Goal: Task Accomplishment & Management: Manage account settings

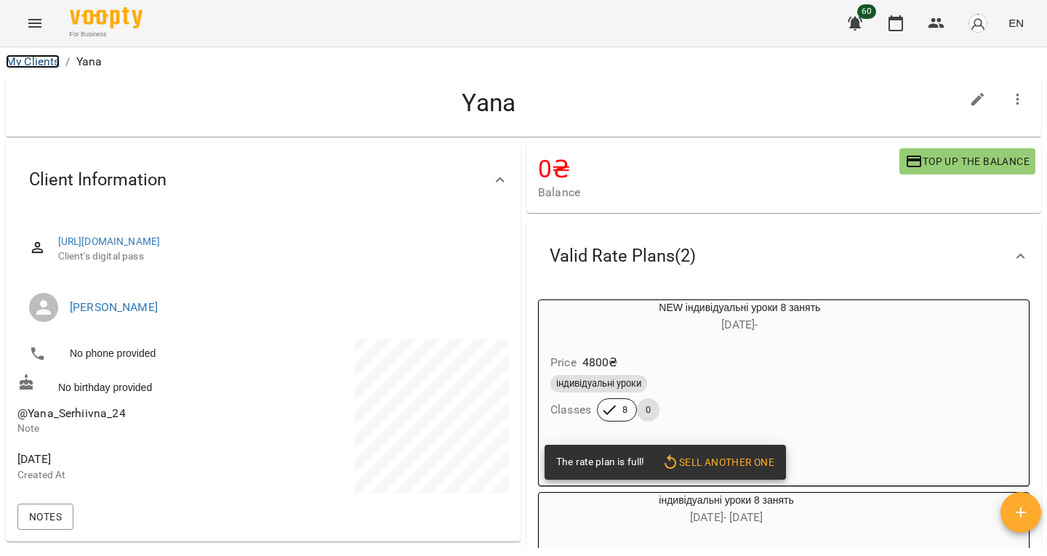
click at [43, 59] on link "My Clients" at bounding box center [33, 62] width 54 height 14
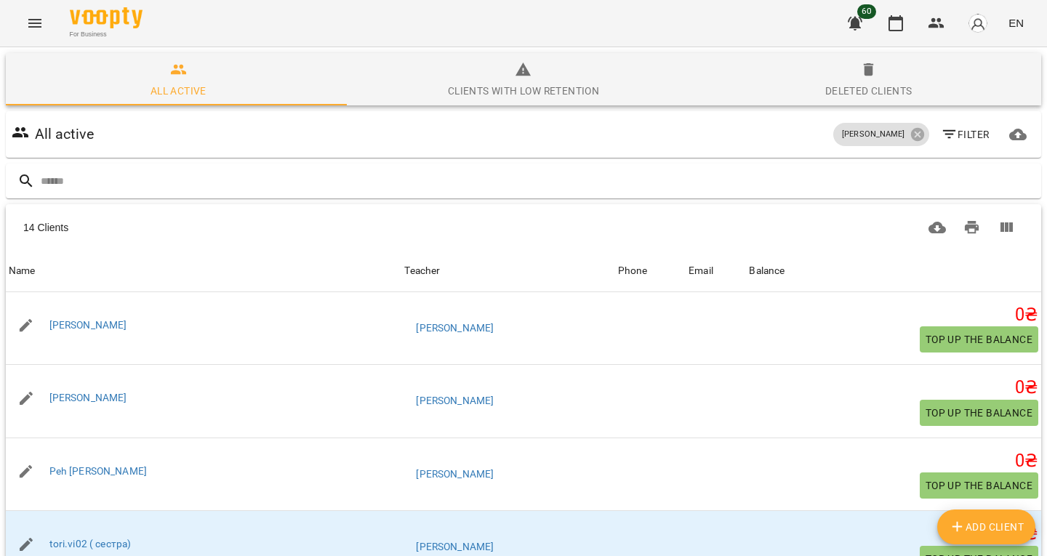
scroll to position [55, 0]
click at [910, 128] on icon at bounding box center [916, 134] width 13 height 13
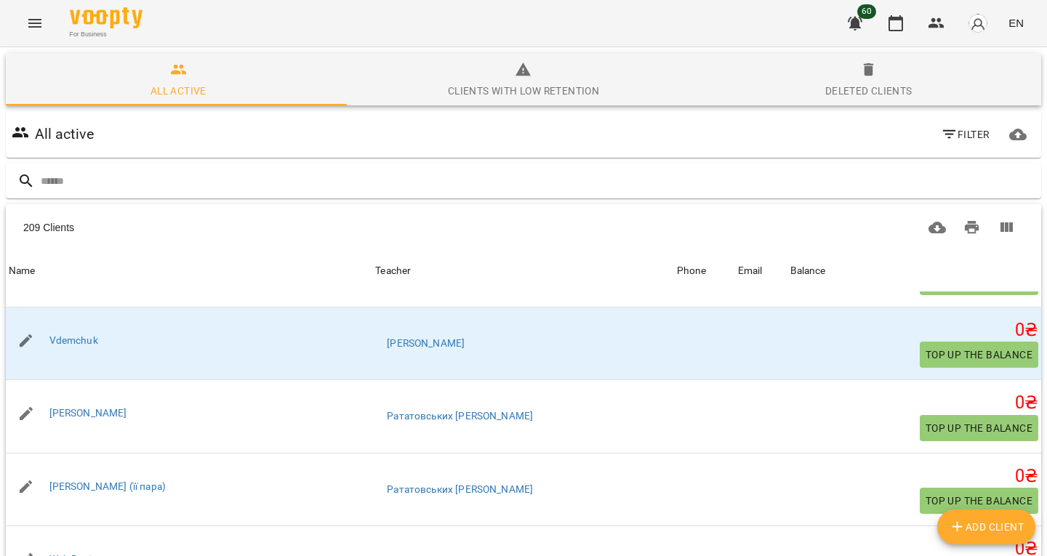
scroll to position [2130, 0]
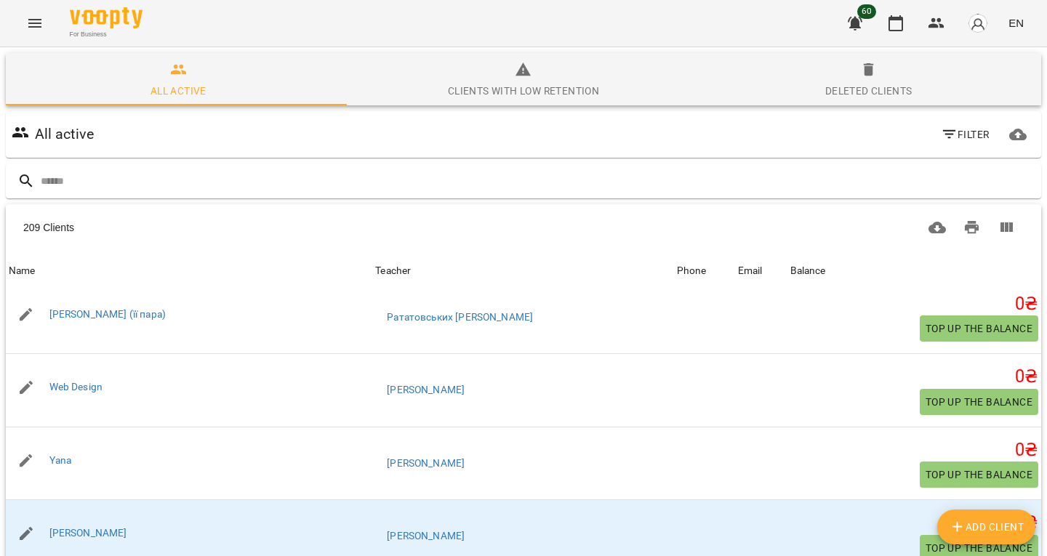
click at [37, 25] on icon "Menu" at bounding box center [34, 23] width 17 height 17
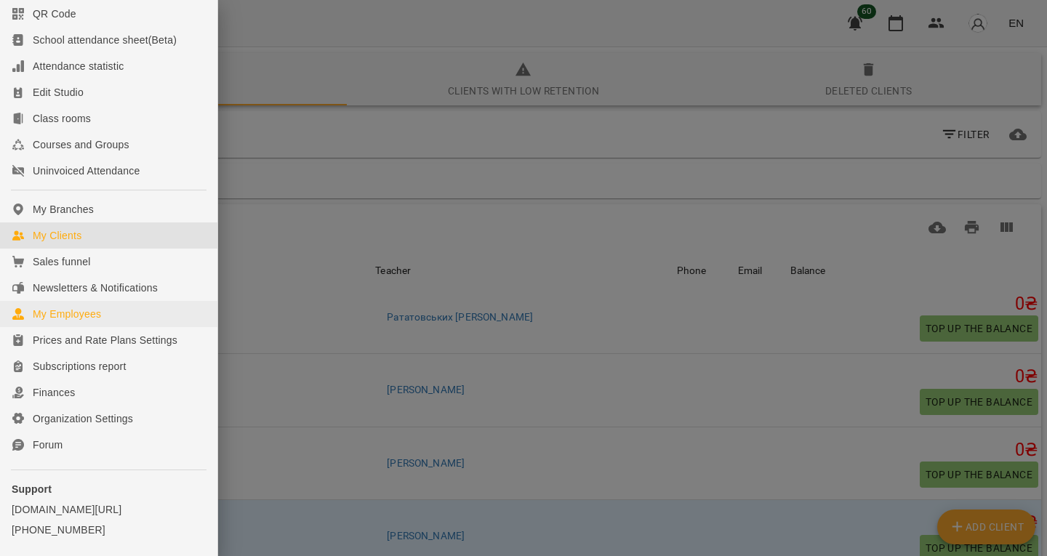
scroll to position [88, 0]
click at [18, 319] on icon at bounding box center [18, 314] width 12 height 12
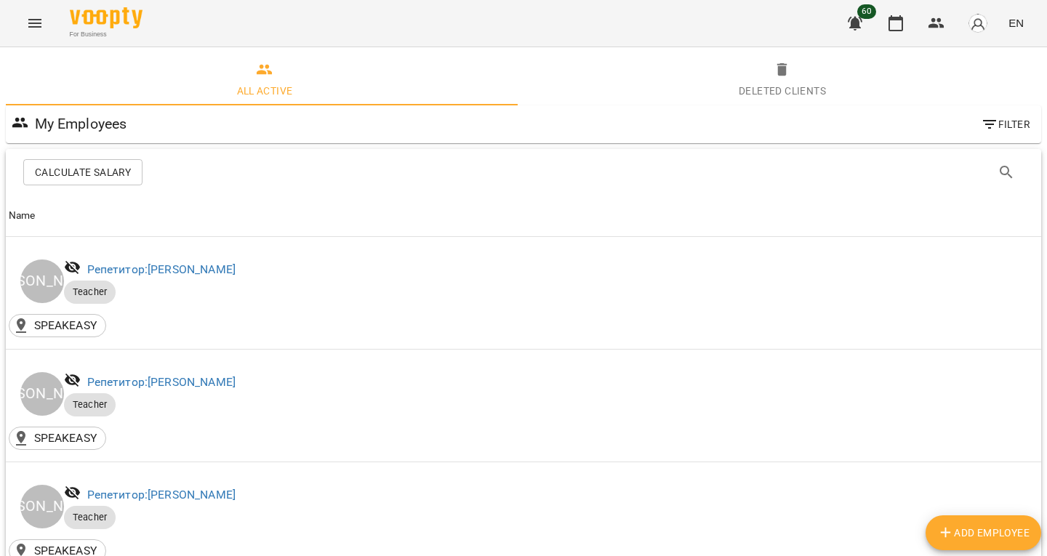
click at [37, 11] on button "Menu" at bounding box center [34, 23] width 35 height 35
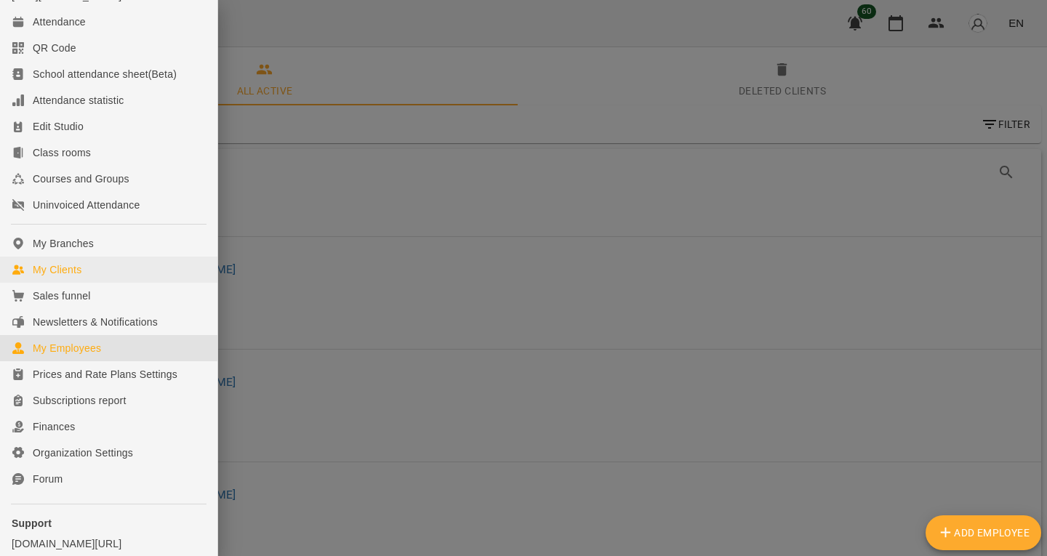
scroll to position [54, 0]
click at [222, 354] on div at bounding box center [523, 278] width 1047 height 556
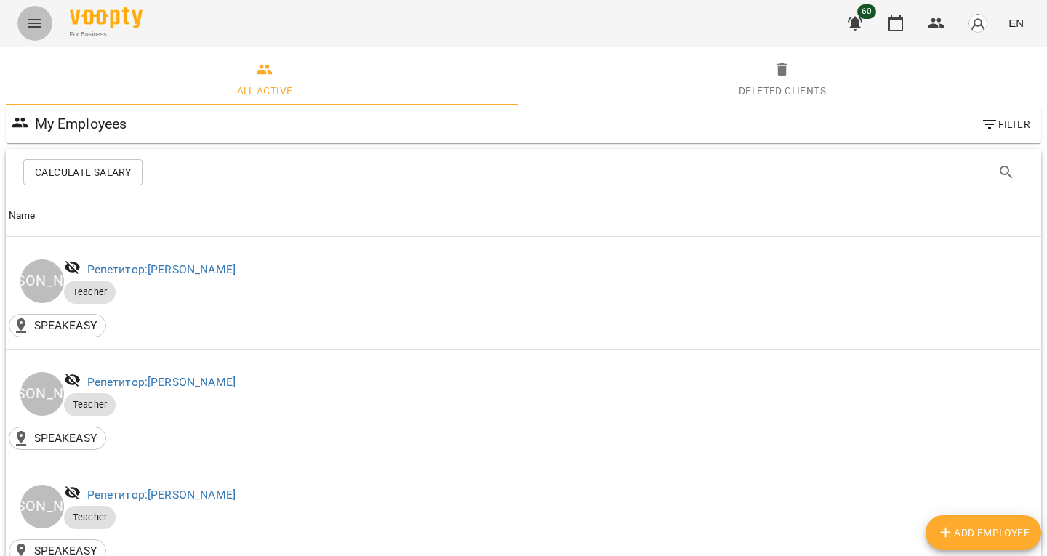
click at [28, 19] on icon "Menu" at bounding box center [34, 23] width 17 height 17
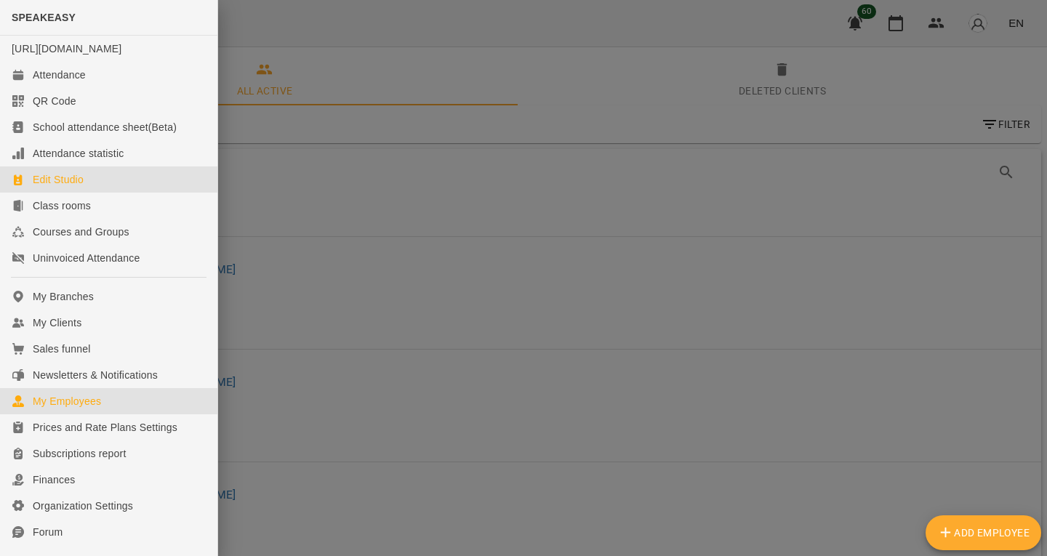
click at [103, 189] on link "Edit Studio" at bounding box center [108, 179] width 217 height 26
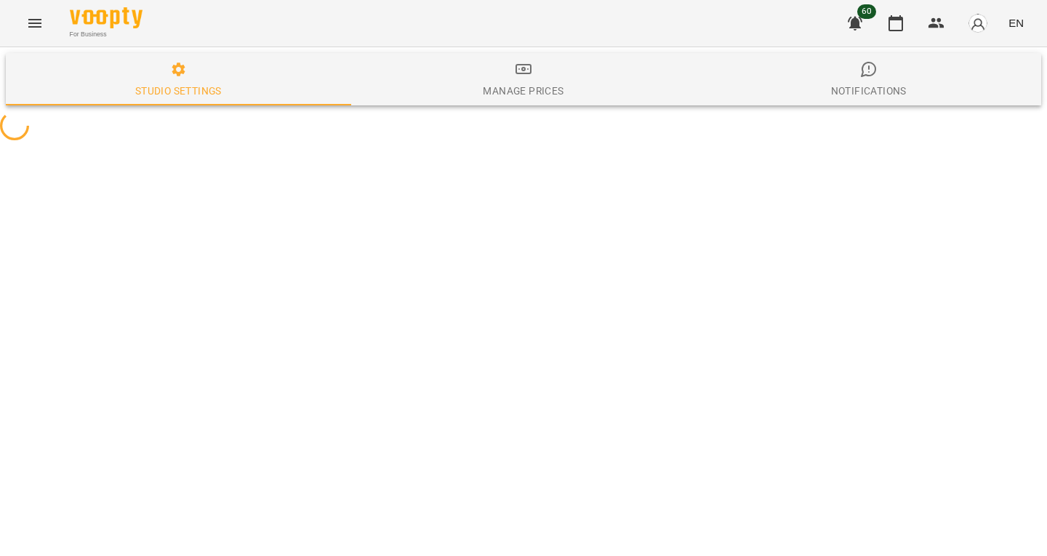
select select "**"
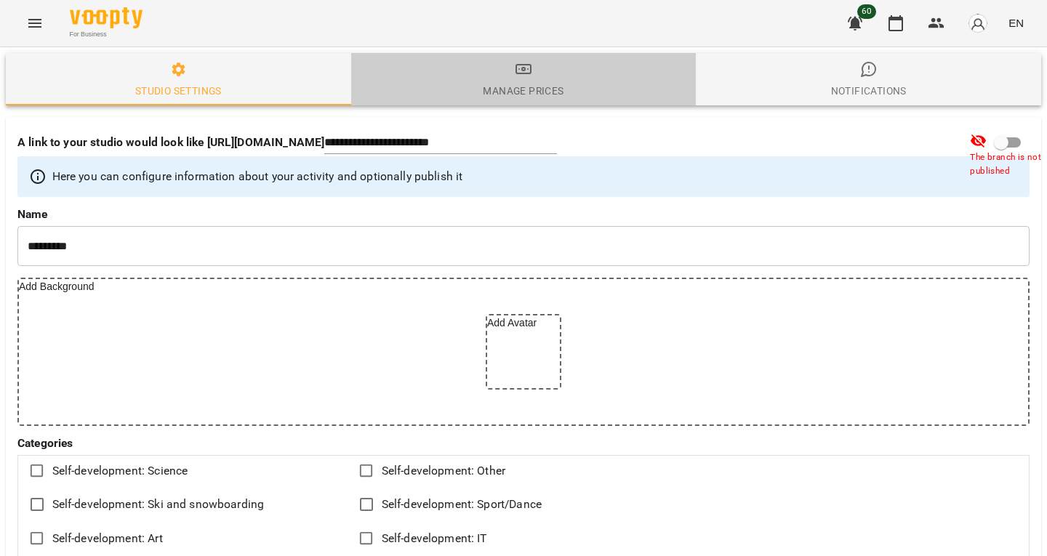
click at [519, 76] on icon "button" at bounding box center [523, 68] width 17 height 17
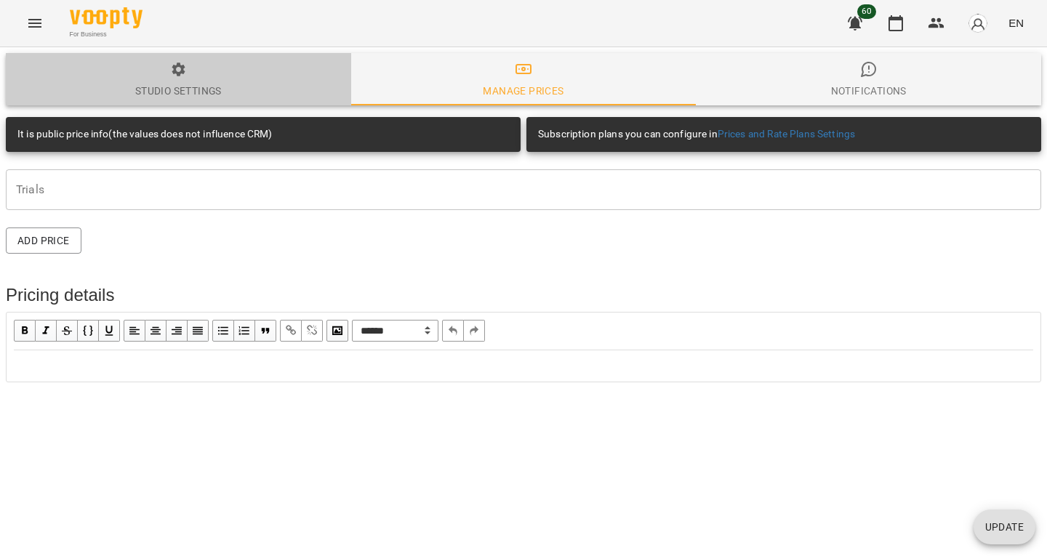
click at [153, 86] on div "Studio settings" at bounding box center [178, 90] width 87 height 17
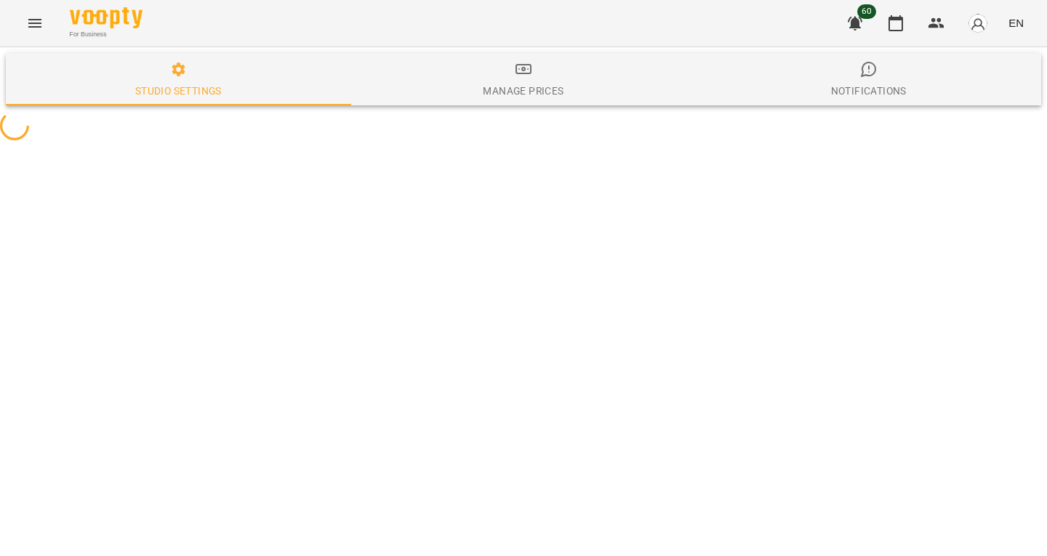
select select "**"
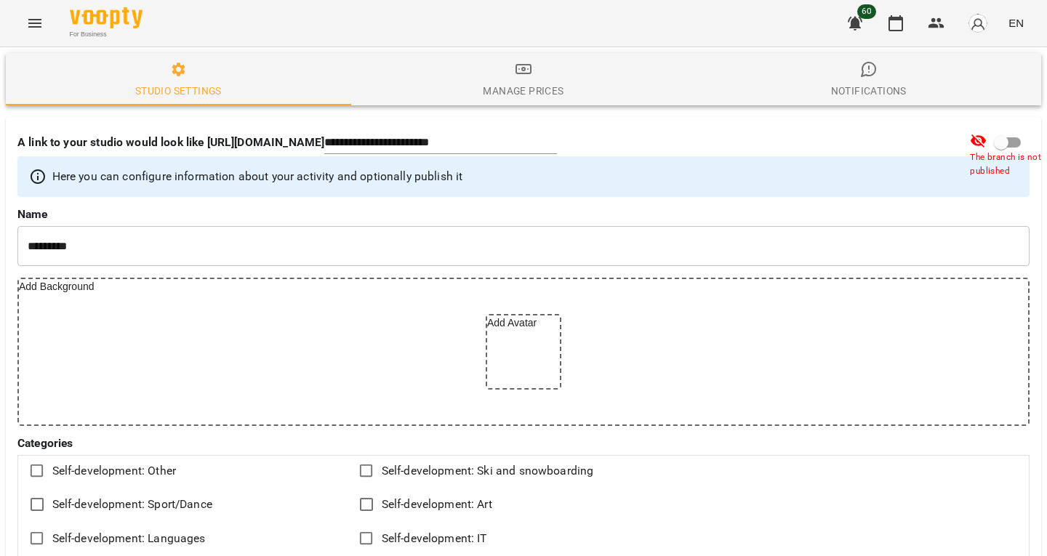
scroll to position [688, 0]
